Goal: Transaction & Acquisition: Purchase product/service

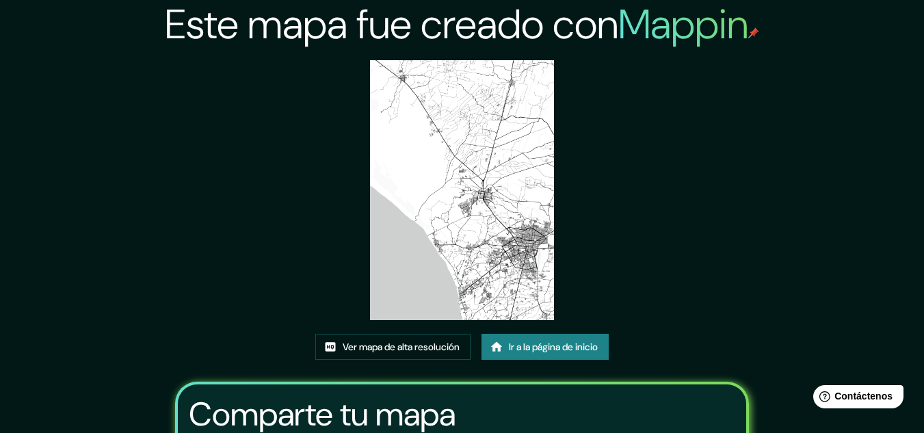
click at [532, 354] on font "Ir a la página de inicio" at bounding box center [553, 347] width 89 height 18
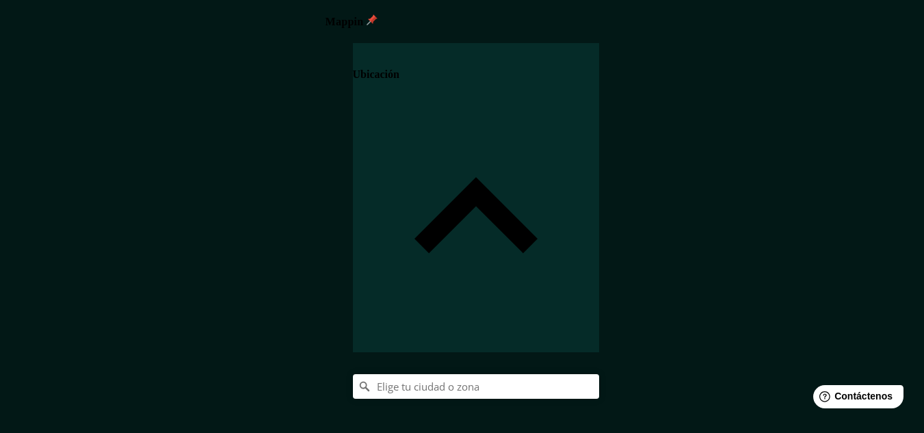
click at [599, 374] on div at bounding box center [476, 386] width 246 height 25
click at [599, 374] on input "Elige tu ciudad o zona" at bounding box center [476, 386] width 246 height 25
type input "Lambayeque, Departamento de [GEOGRAPHIC_DATA], [GEOGRAPHIC_DATA]"
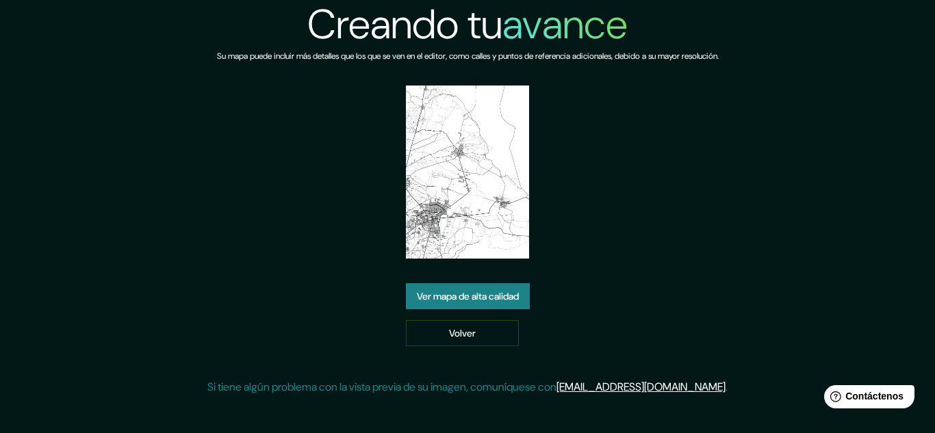
click at [497, 292] on font "Ver mapa de alta calidad" at bounding box center [468, 296] width 102 height 12
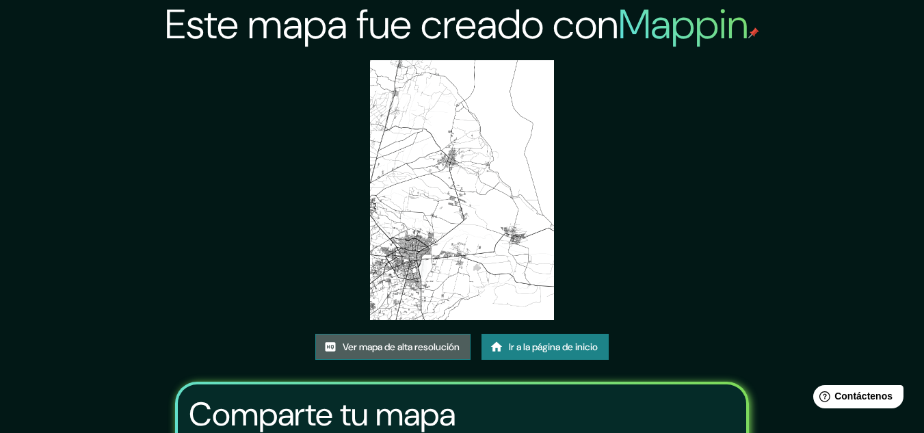
click at [401, 357] on link "Ver mapa de alta resolución" at bounding box center [392, 347] width 155 height 26
